Goal: Check status: Check status

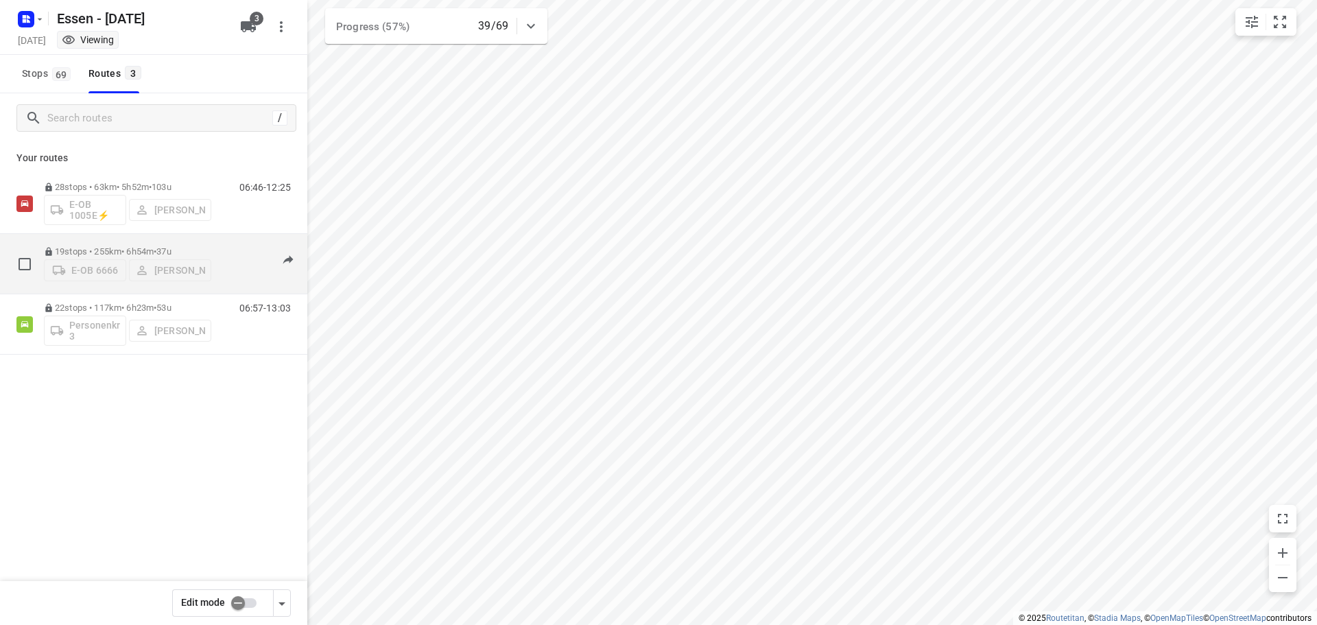
click at [137, 246] on p "19 stops • 255km • 6h54m • [DATE]" at bounding box center [127, 251] width 167 height 10
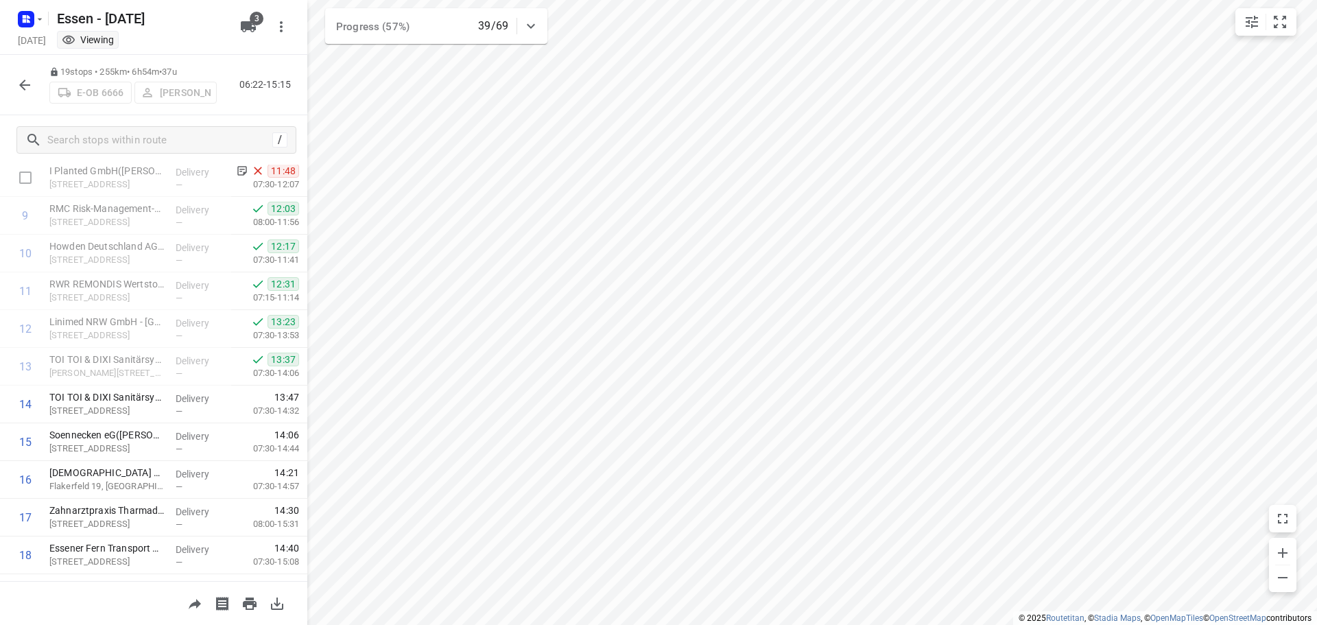
scroll to position [407, 0]
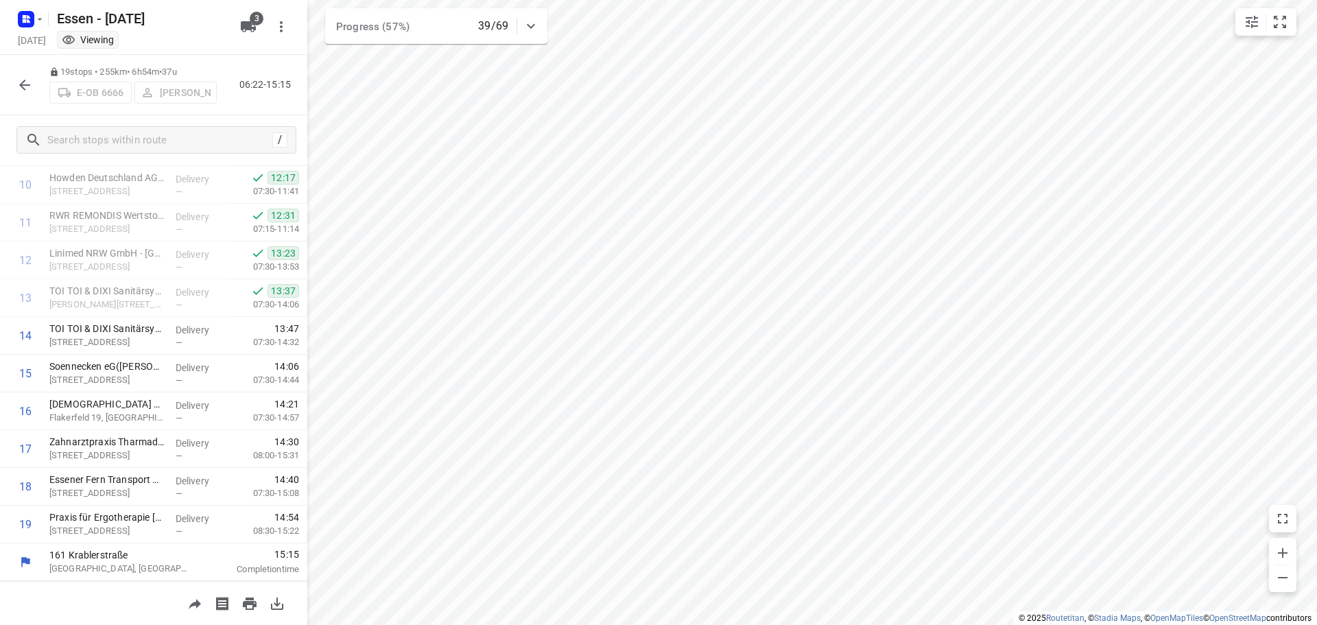
click at [27, 85] on icon "button" at bounding box center [24, 85] width 11 height 11
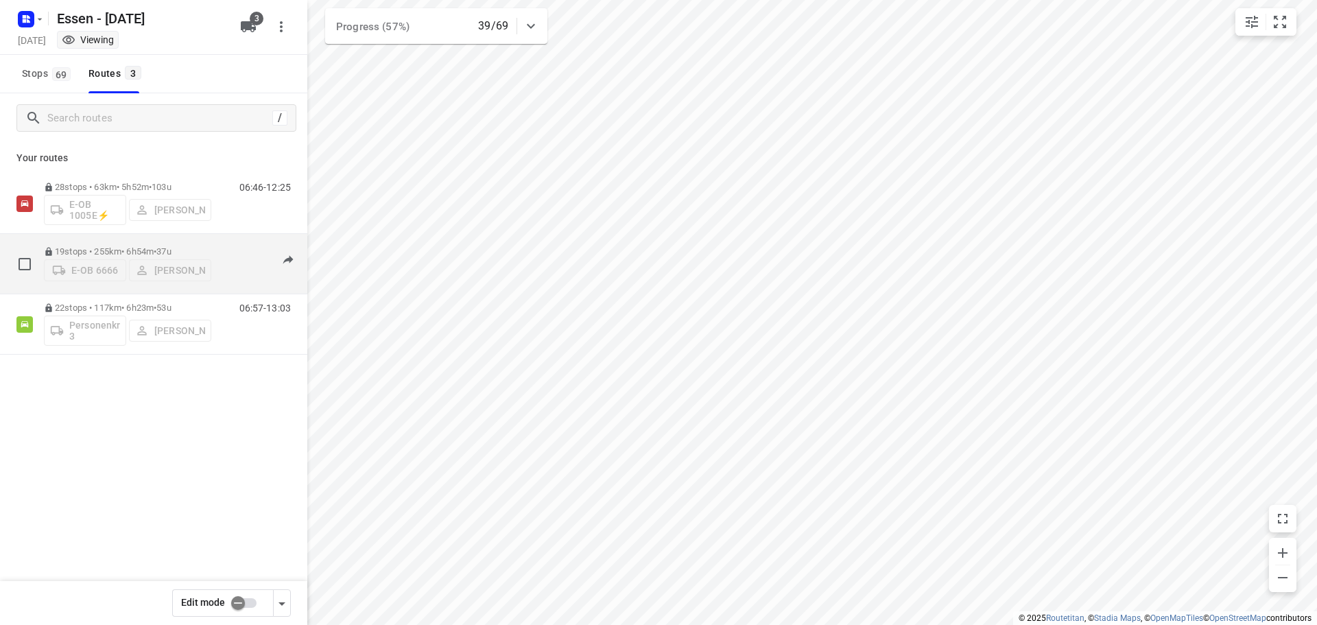
click at [156, 246] on p "19 stops • 255km • 6h54m • [DATE]" at bounding box center [127, 251] width 167 height 10
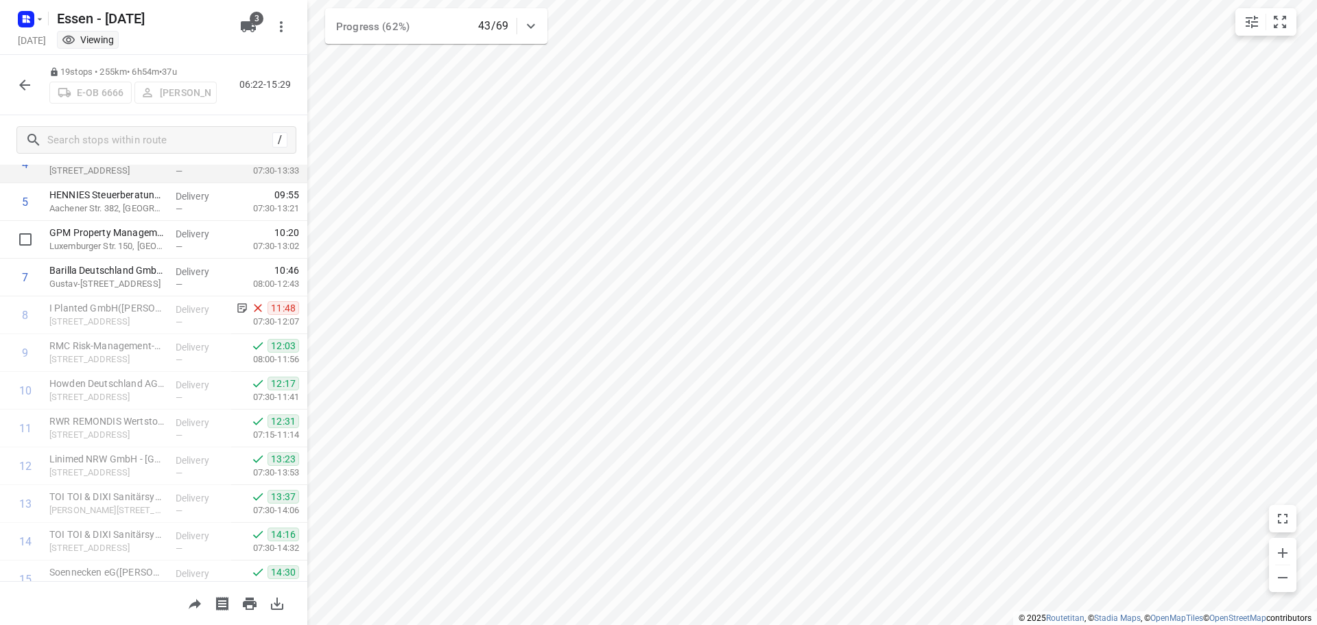
scroll to position [0, 0]
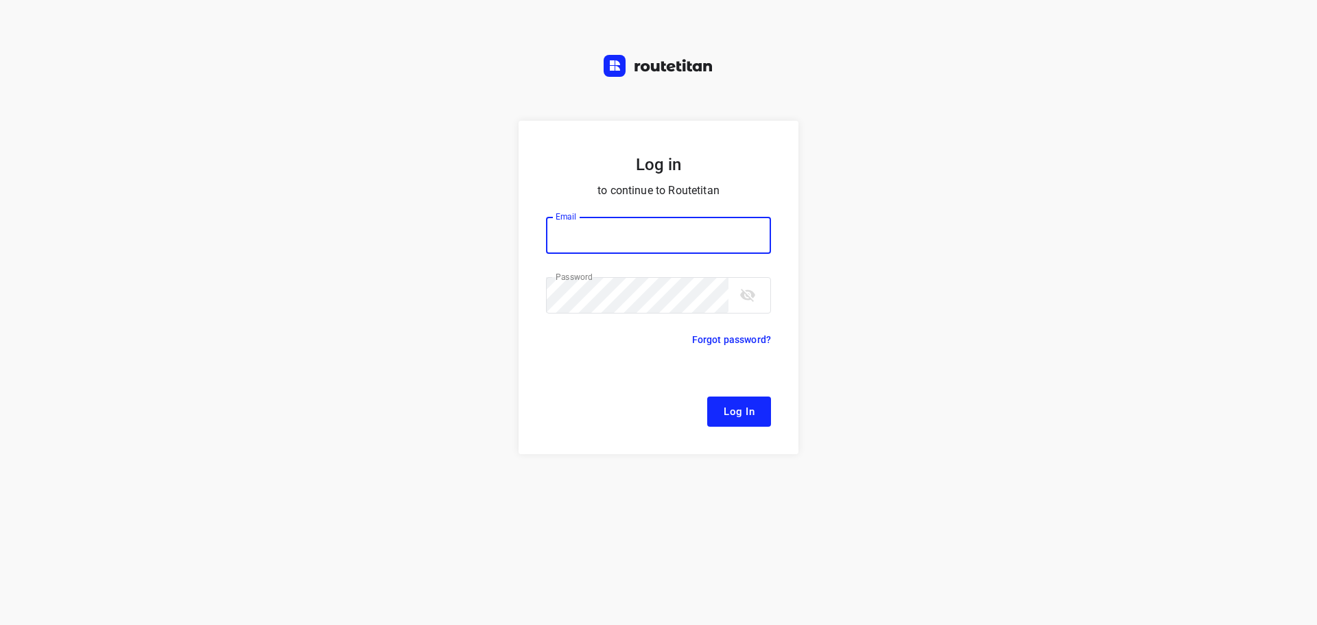
type input "remco@fruitopjewerk.nl"
click at [726, 407] on span "Log In" at bounding box center [739, 412] width 31 height 18
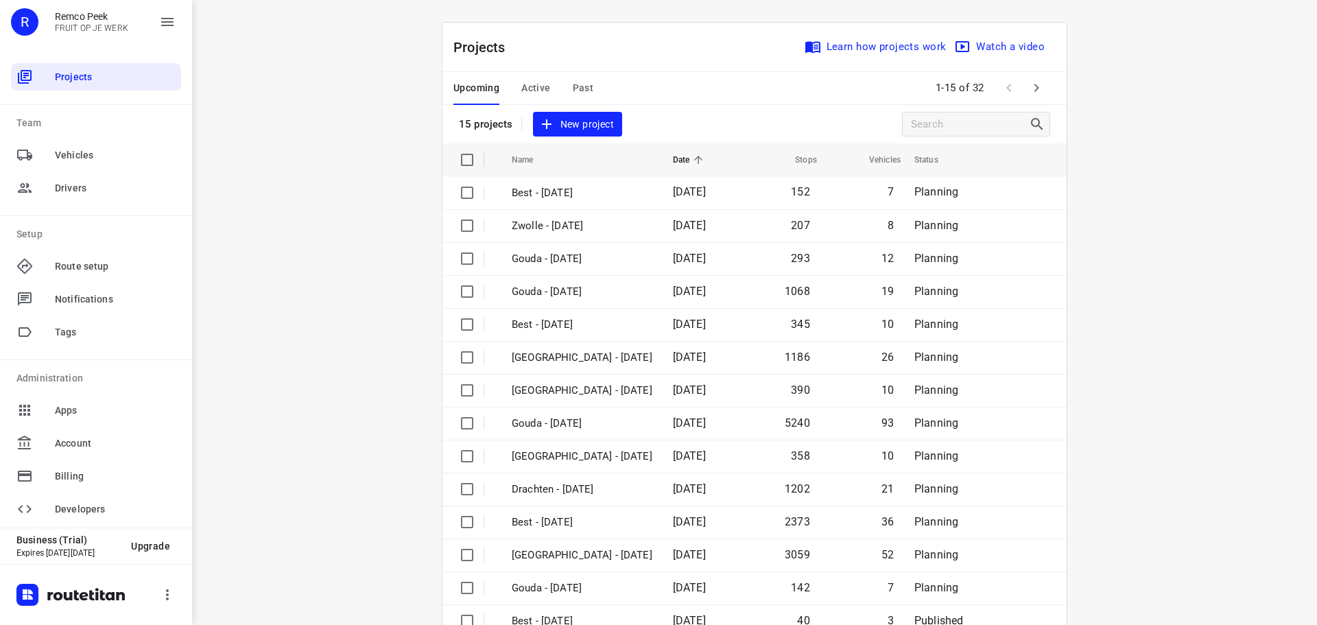
click at [534, 88] on span "Active" at bounding box center [535, 88] width 29 height 17
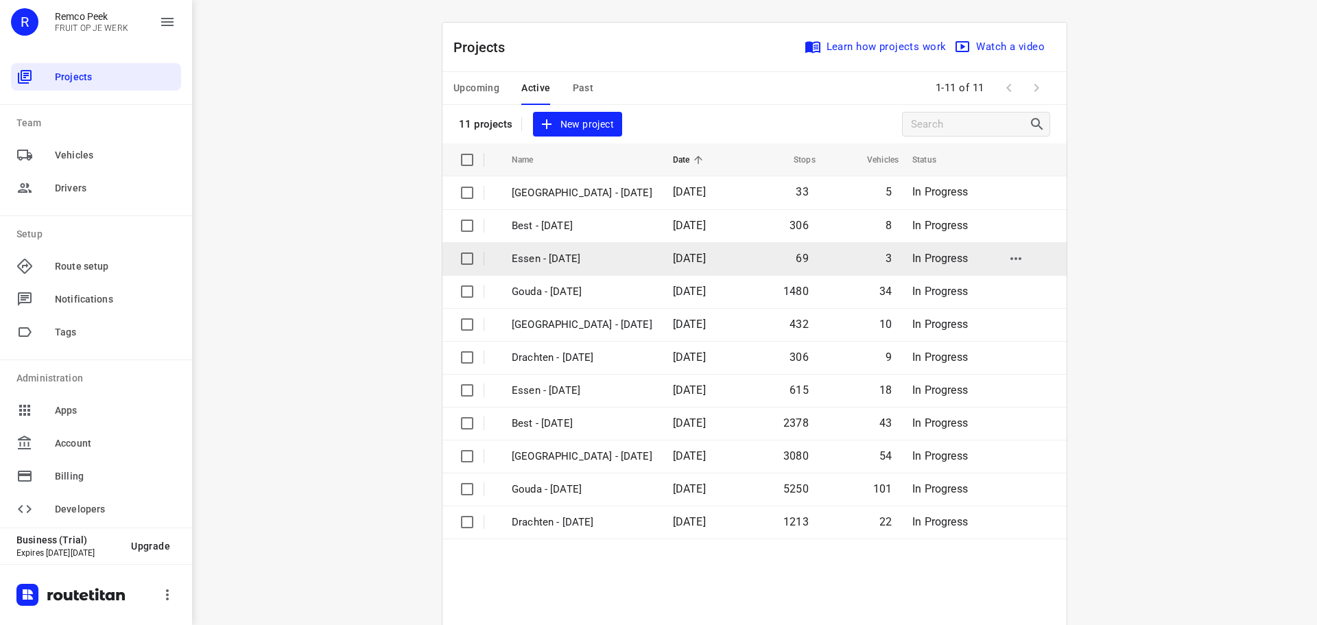
click at [551, 263] on p "Essen - [DATE]" at bounding box center [582, 259] width 141 height 16
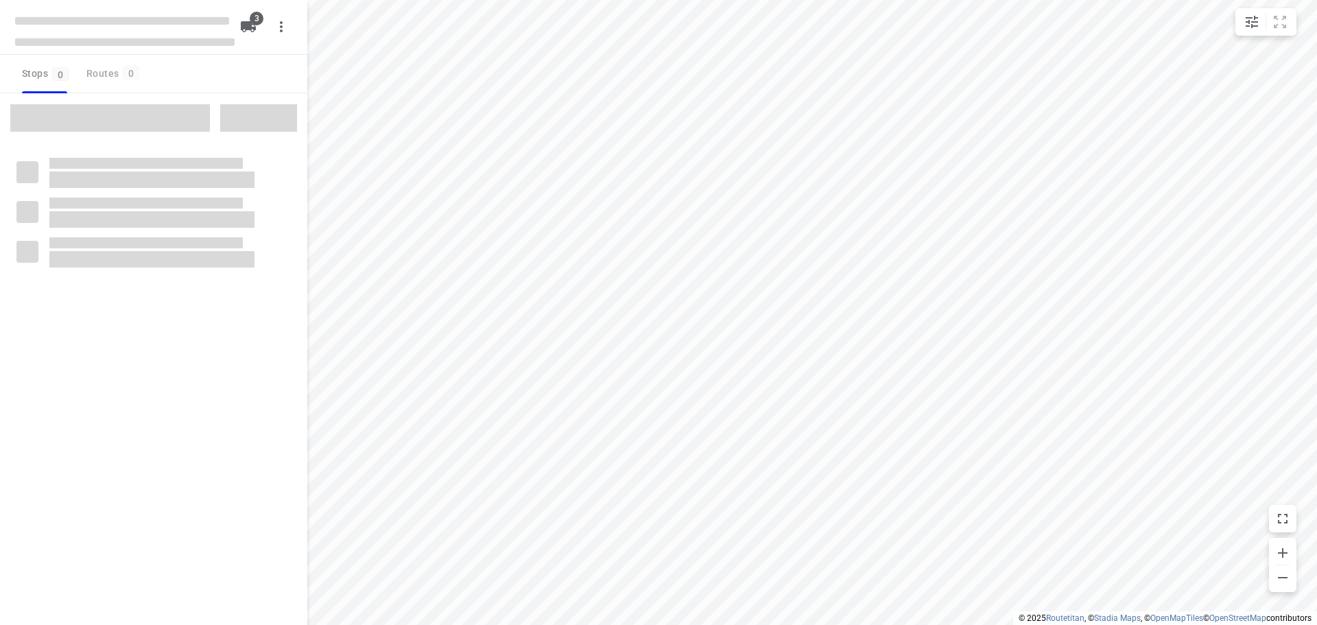
checkbox input "true"
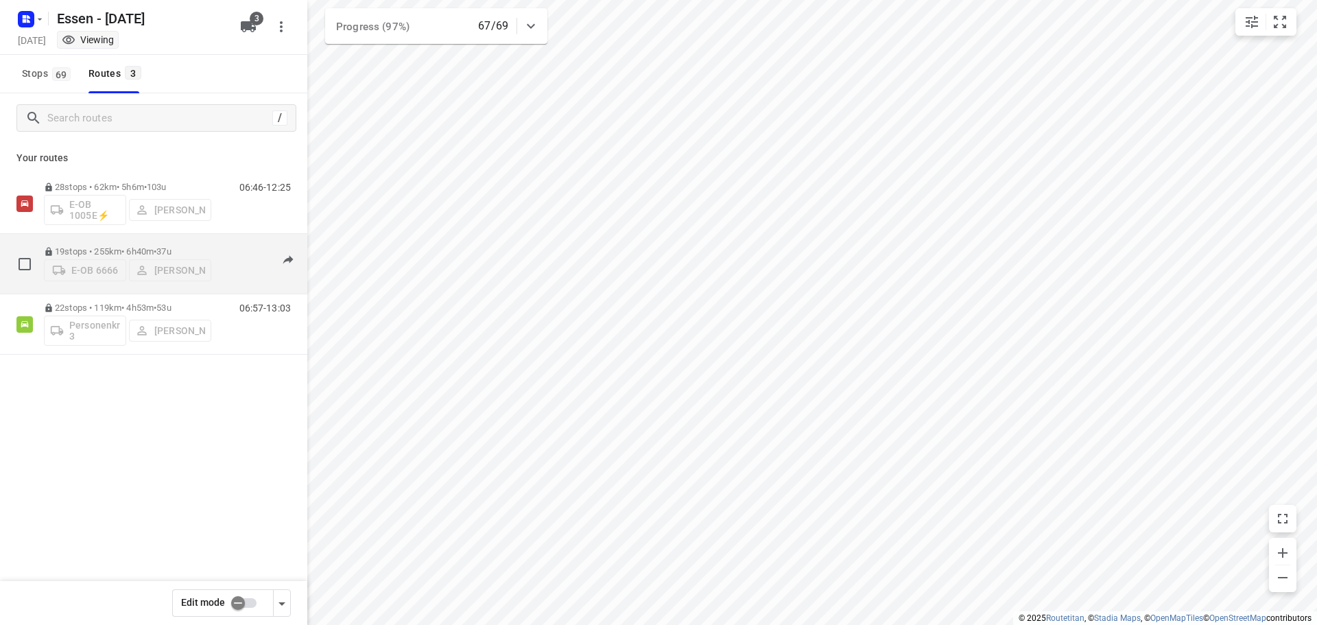
click at [133, 248] on p "19 stops • 255km • 6h40m • 37u" at bounding box center [127, 251] width 167 height 10
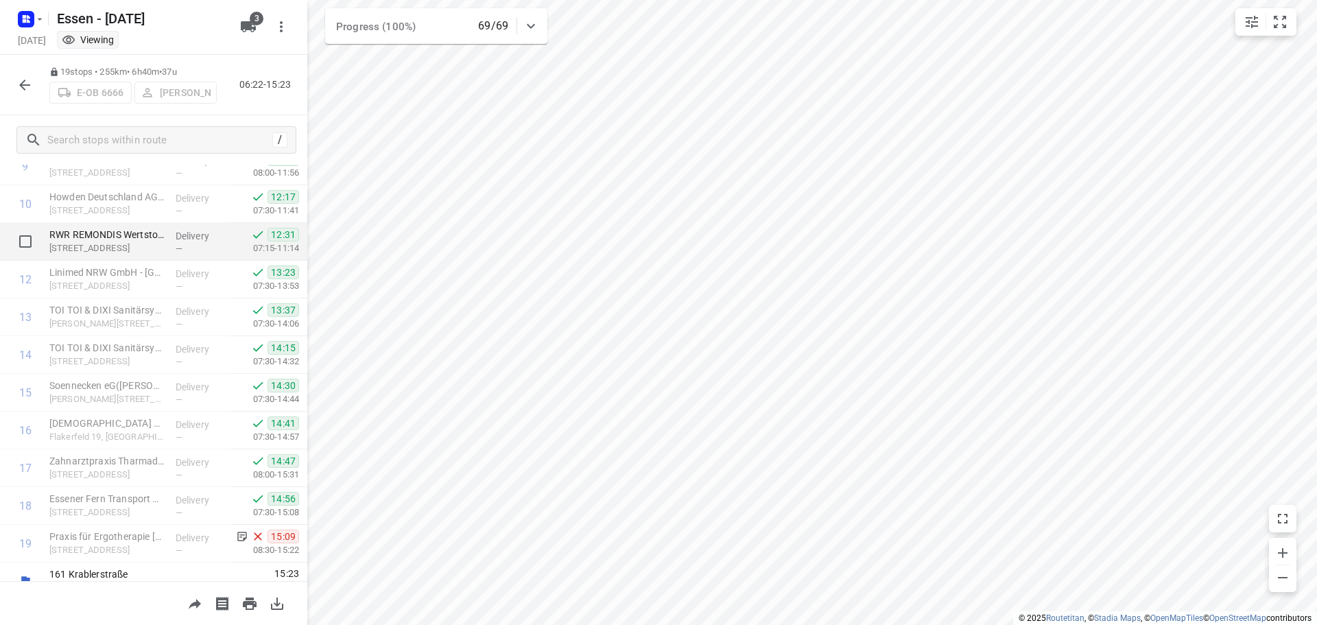
scroll to position [407, 0]
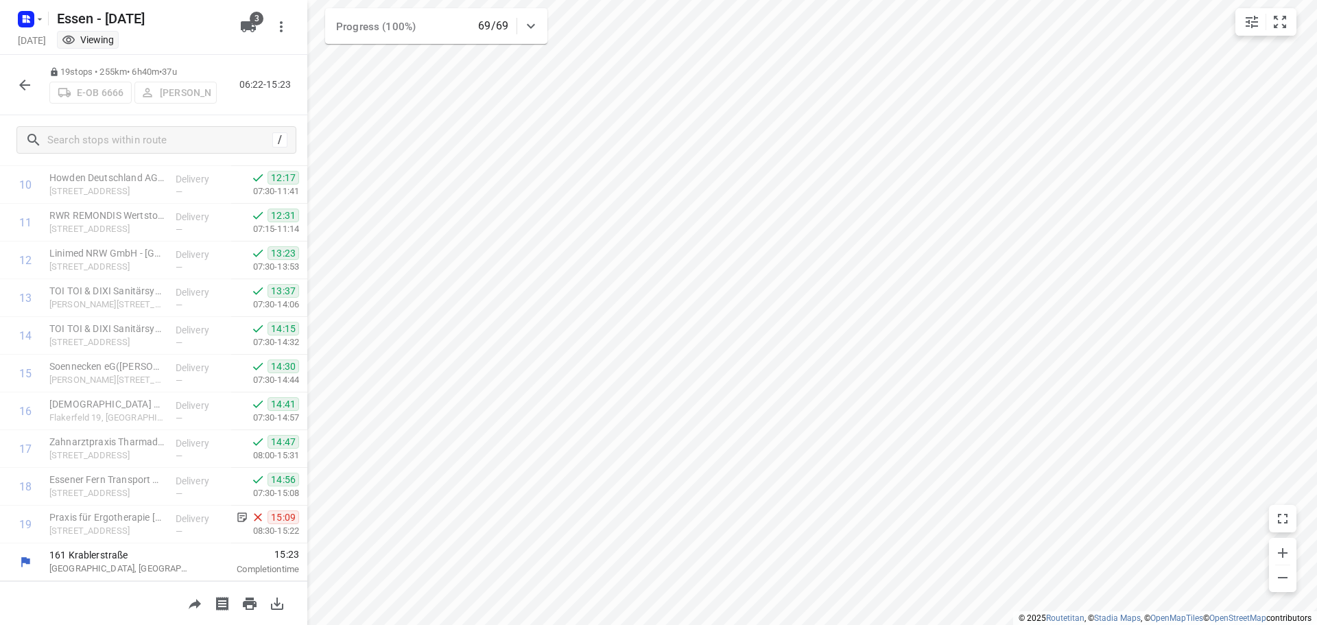
click at [18, 82] on icon "button" at bounding box center [24, 85] width 16 height 16
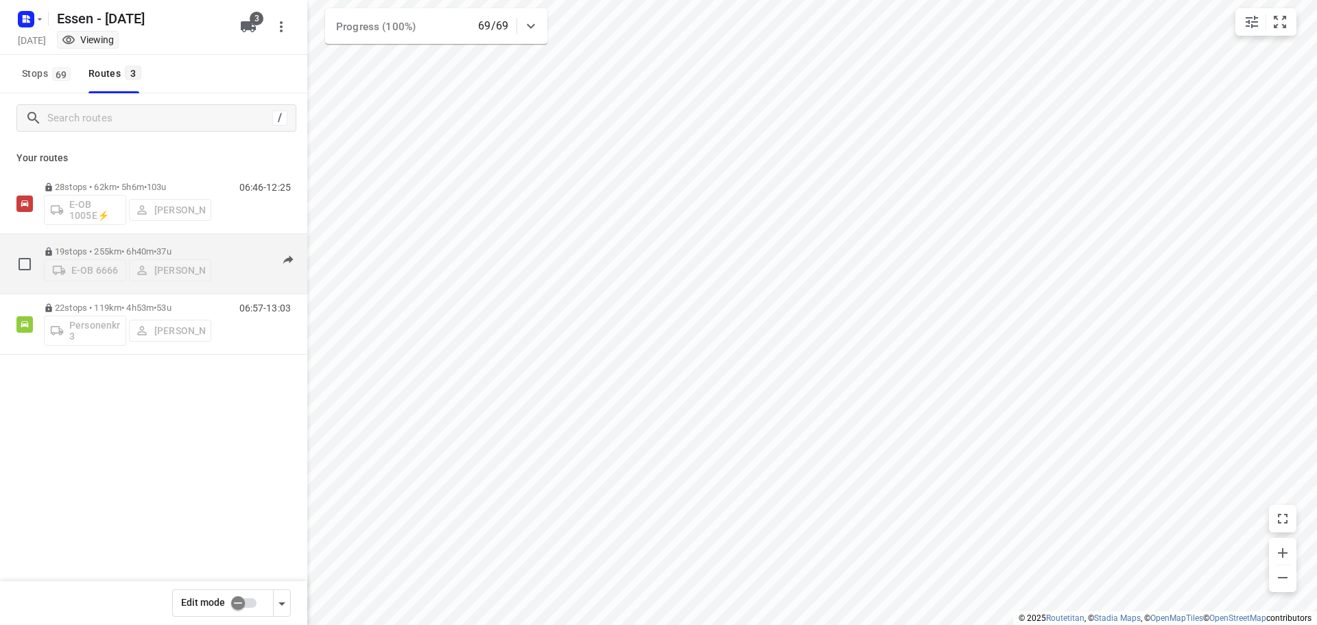
click at [131, 246] on p "19 stops • 255km • 6h40m • 37u" at bounding box center [127, 251] width 167 height 10
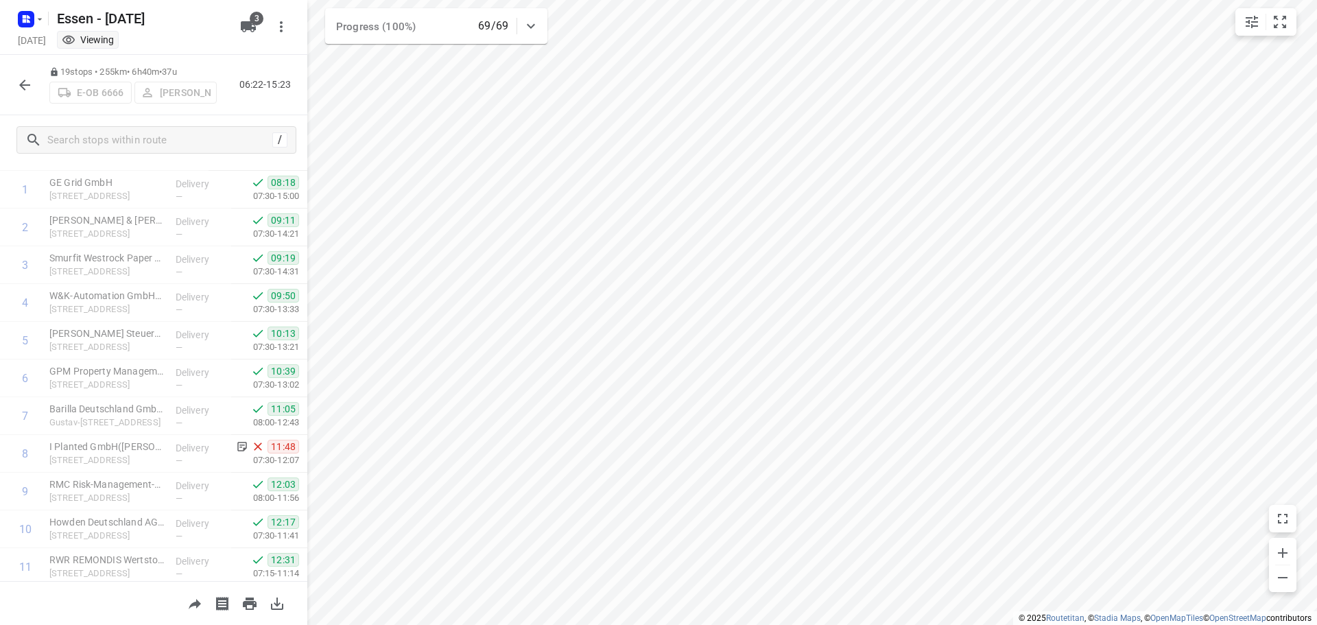
scroll to position [0, 0]
